Goal: Navigation & Orientation: Find specific page/section

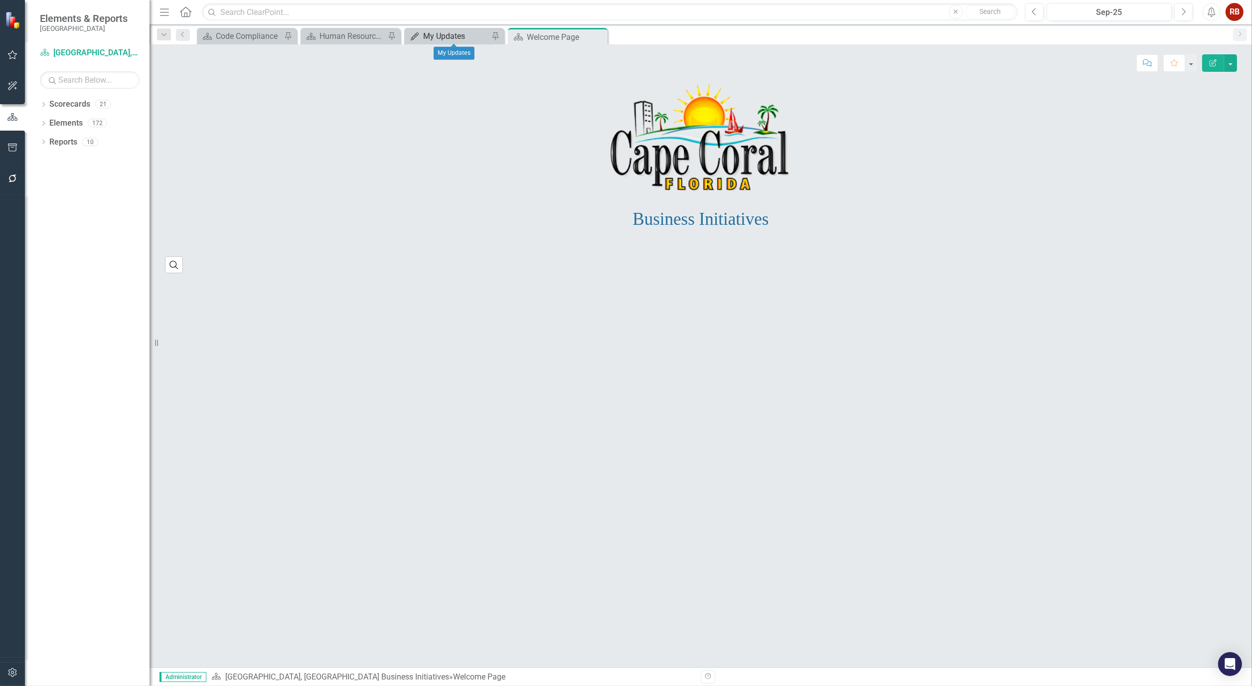
click at [441, 36] on div "My Updates" at bounding box center [456, 36] width 66 height 12
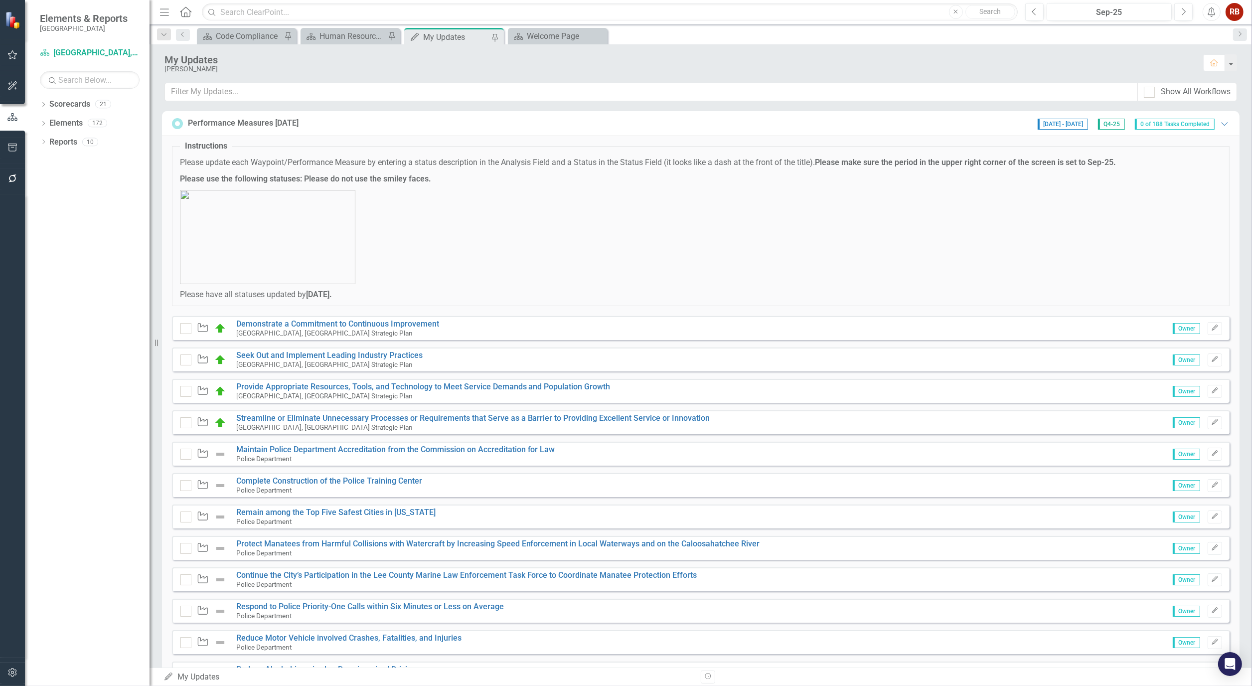
click at [1219, 128] on div "[DATE] - [DATE] Q4-25 0 of 188 Tasks Completed Expanded" at bounding box center [1131, 123] width 197 height 12
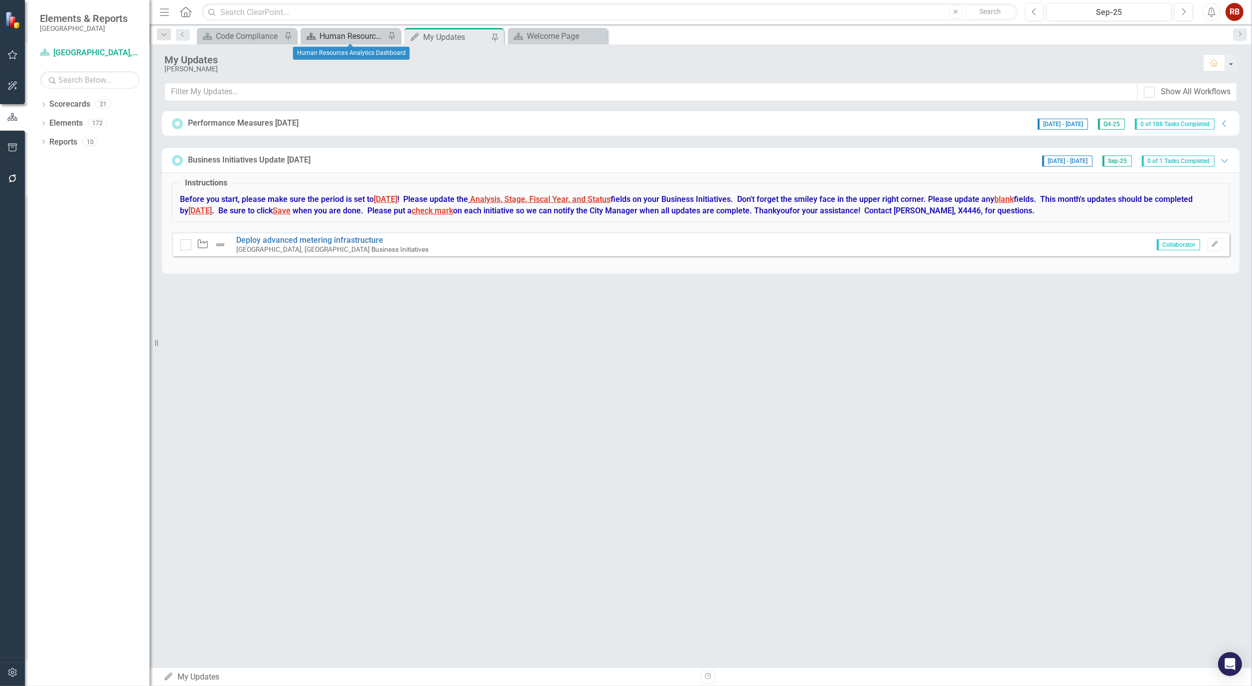
click at [337, 33] on div "Human Resources Analytics Dashboard" at bounding box center [352, 36] width 66 height 12
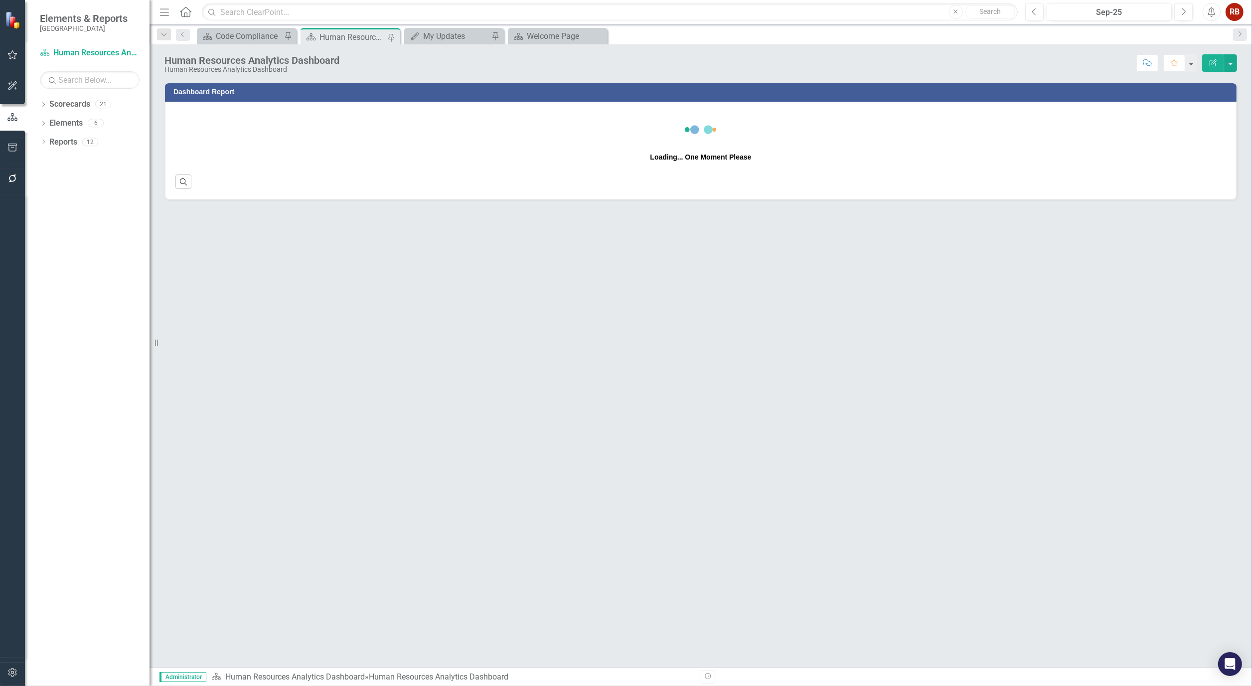
click at [1020, 3] on div "Previous Sep-25 Next Alerts RB User Edit Profile Disable Sound Silence Alerts H…" at bounding box center [1130, 12] width 231 height 18
click at [1040, 14] on button "Previous" at bounding box center [1034, 12] width 18 height 18
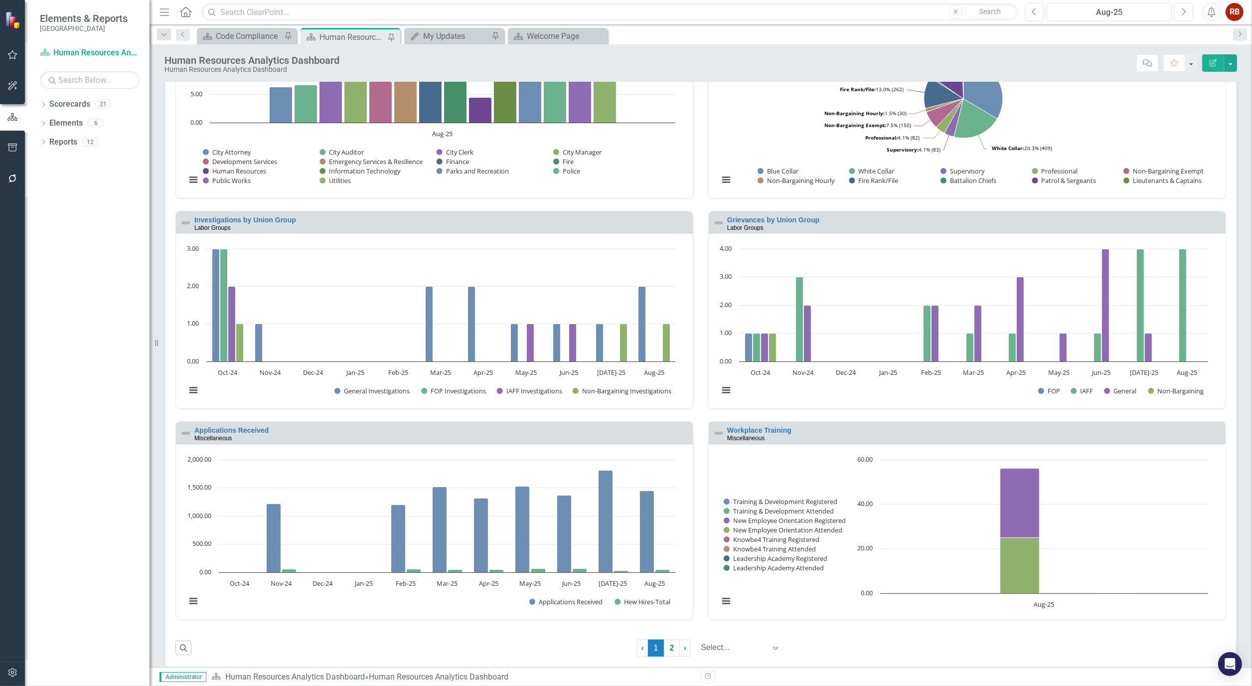
scroll to position [751, 0]
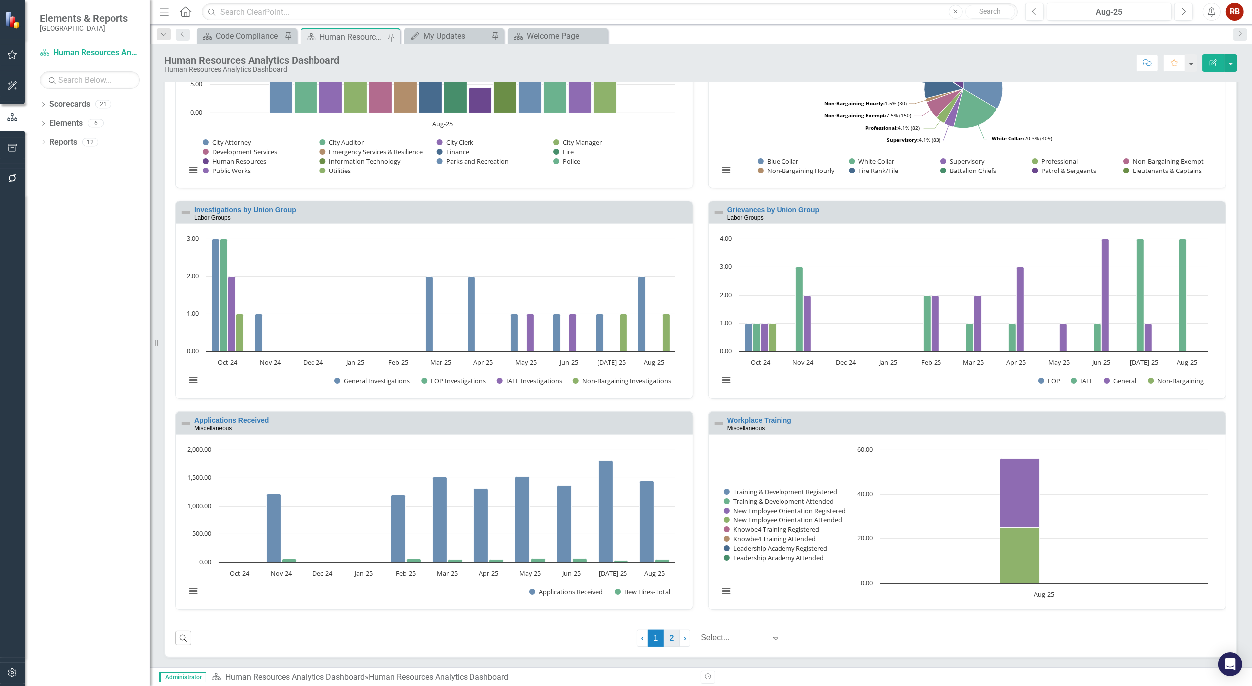
click at [666, 640] on link "2" at bounding box center [672, 638] width 16 height 17
